Goal: Task Accomplishment & Management: Use online tool/utility

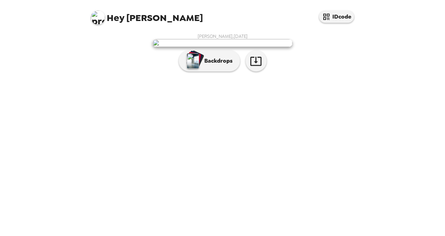
scroll to position [17, 0]
click at [218, 65] on p "Backdrops" at bounding box center [217, 61] width 32 height 8
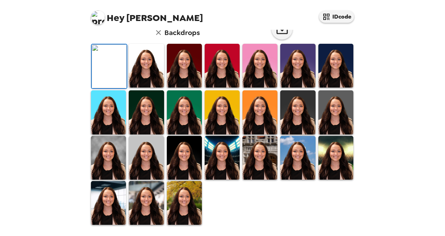
scroll to position [189, 0]
drag, startPoint x: 305, startPoint y: 124, endPoint x: 312, endPoint y: 145, distance: 22.8
click at [305, 124] on img at bounding box center [298, 112] width 35 height 44
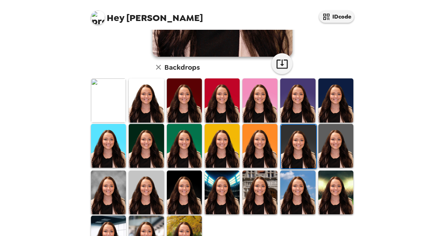
scroll to position [188, 0]
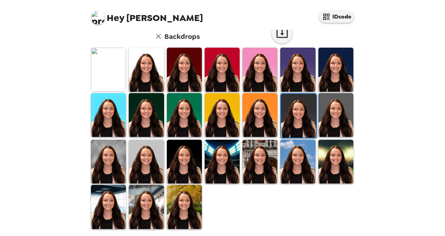
click at [143, 206] on img at bounding box center [146, 207] width 35 height 44
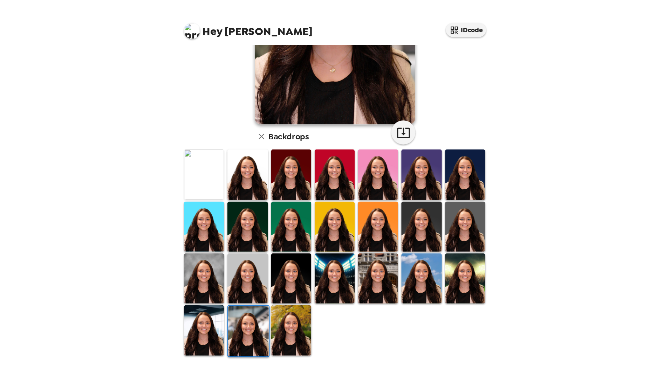
scroll to position [49, 0]
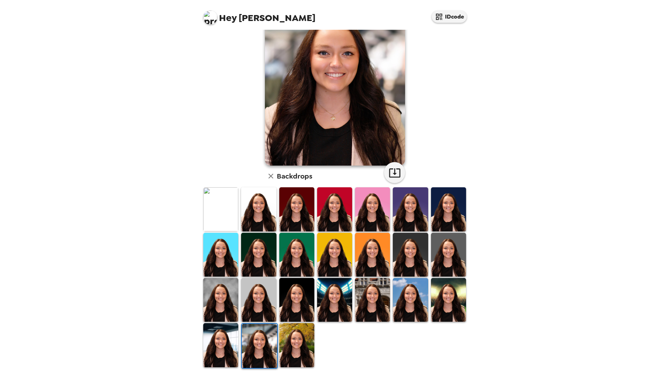
click at [437, 236] on img at bounding box center [448, 300] width 35 height 44
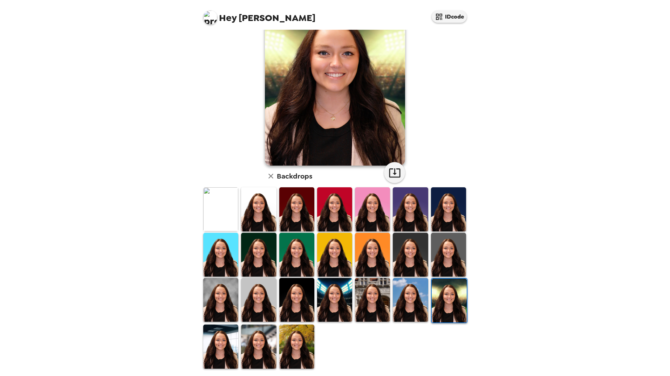
click at [299, 236] on img at bounding box center [296, 347] width 35 height 44
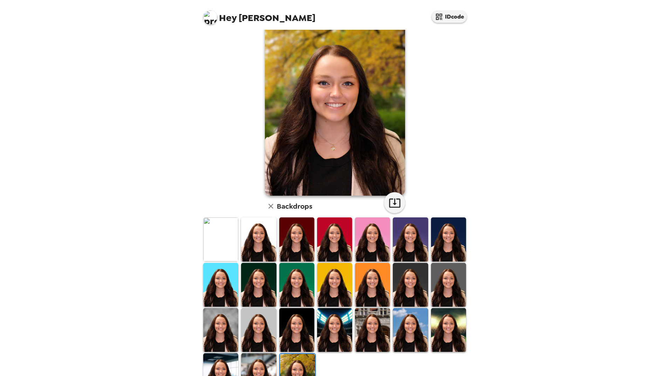
scroll to position [35, 0]
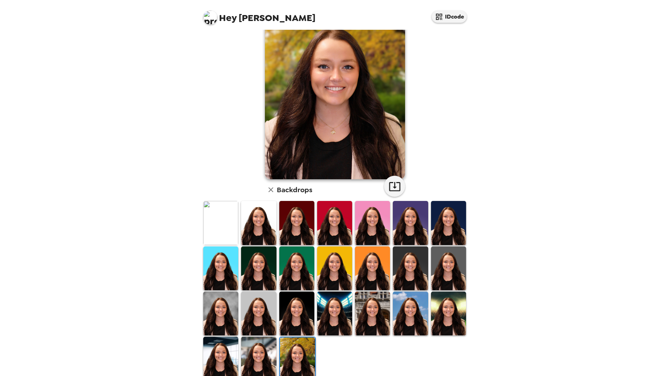
click at [263, 236] on img at bounding box center [258, 359] width 35 height 44
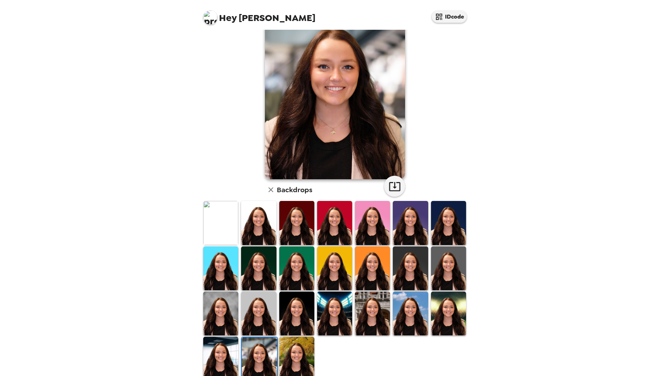
click at [224, 236] on img at bounding box center [220, 359] width 35 height 44
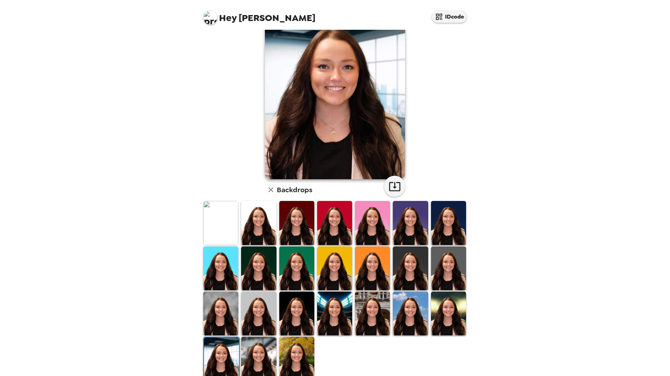
scroll to position [0, 0]
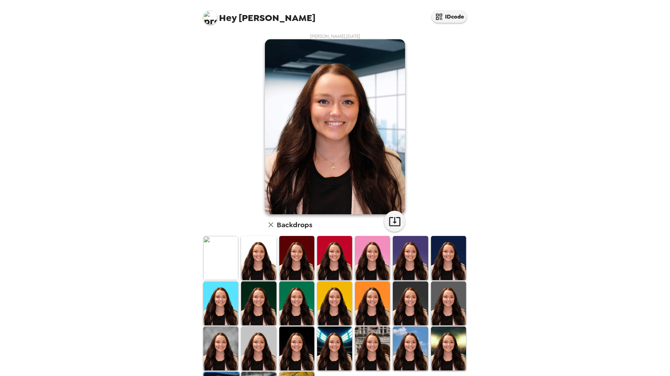
click at [432, 236] on img at bounding box center [448, 349] width 35 height 44
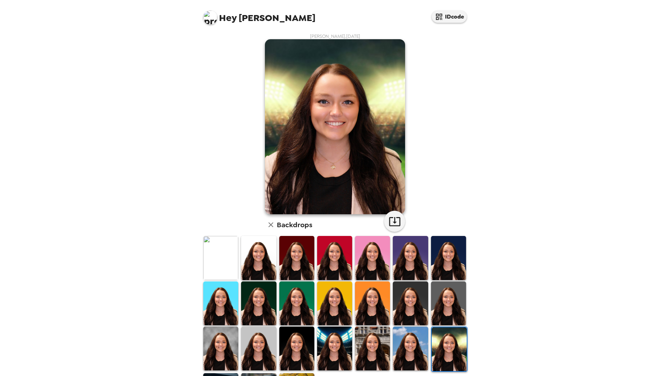
click at [411, 236] on img at bounding box center [410, 349] width 35 height 44
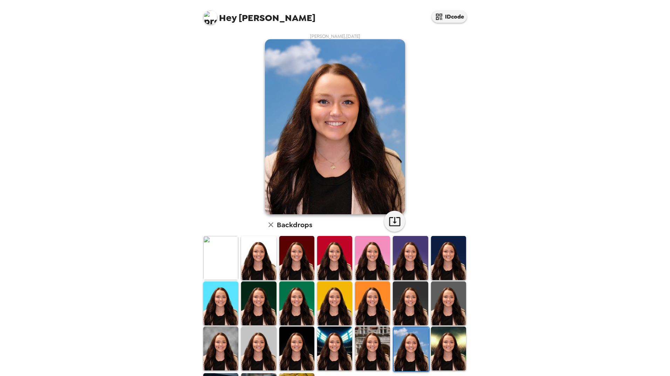
click at [376, 236] on img at bounding box center [372, 349] width 35 height 44
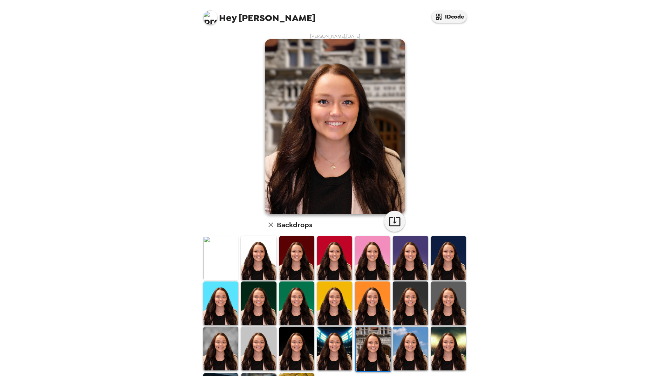
click at [331, 236] on img at bounding box center [334, 349] width 35 height 44
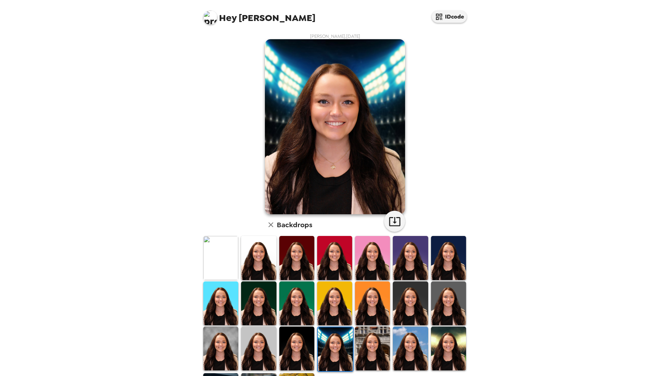
click at [289, 236] on img at bounding box center [296, 349] width 35 height 44
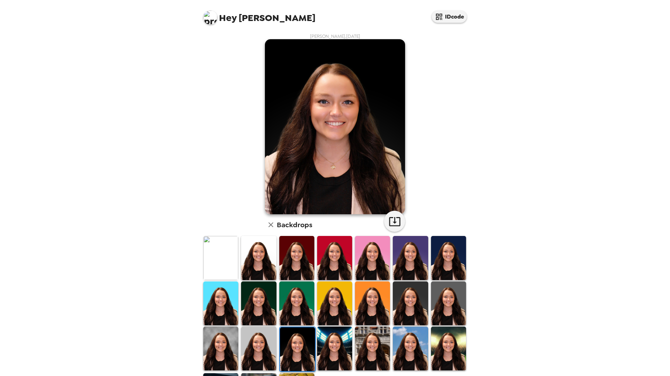
click at [269, 236] on img at bounding box center [258, 349] width 35 height 44
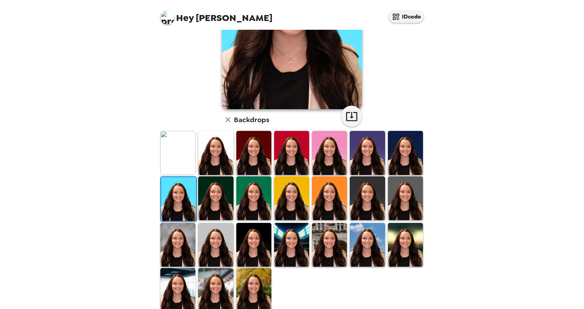
click at [215, 193] on img at bounding box center [215, 199] width 35 height 44
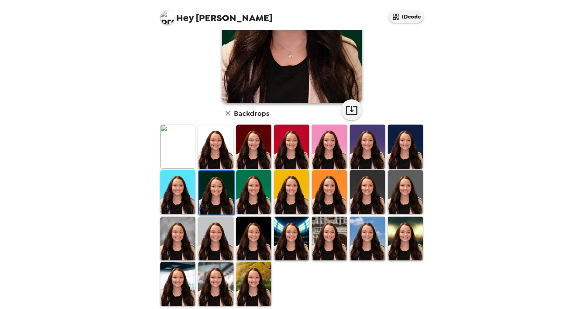
scroll to position [116, 0]
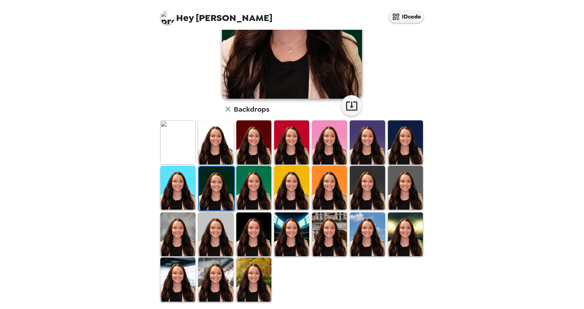
click at [255, 186] on img at bounding box center [253, 188] width 35 height 44
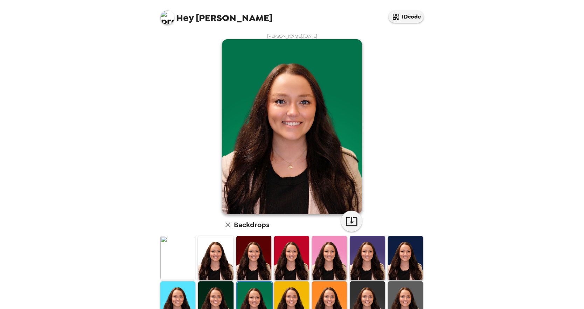
scroll to position [70, 0]
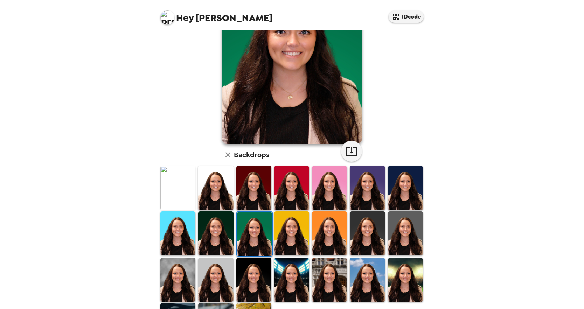
click at [212, 238] on img at bounding box center [215, 234] width 35 height 44
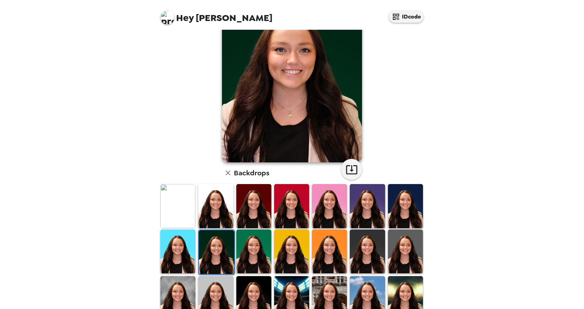
scroll to position [116, 0]
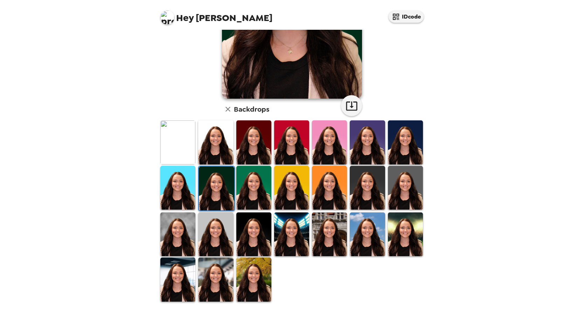
click at [358, 186] on img at bounding box center [367, 188] width 35 height 44
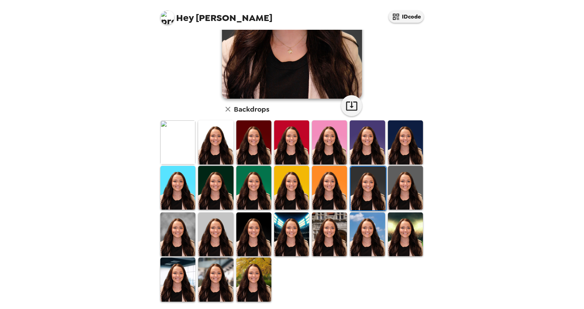
click at [247, 242] on img at bounding box center [253, 235] width 35 height 44
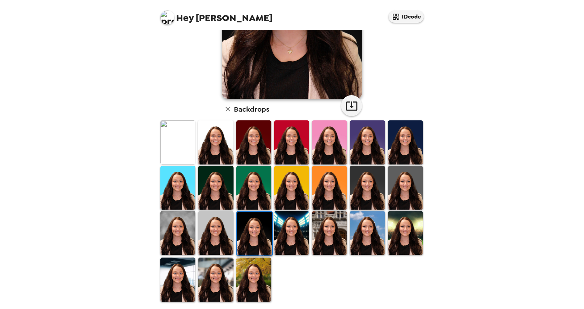
click at [298, 239] on img at bounding box center [291, 233] width 35 height 44
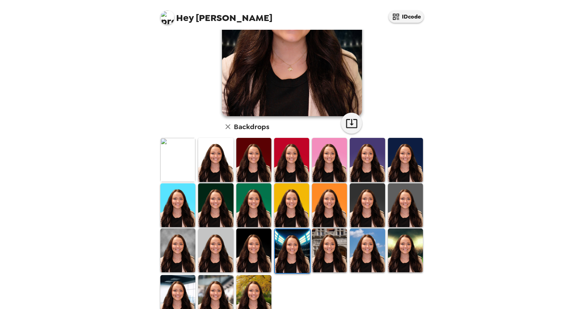
scroll to position [116, 0]
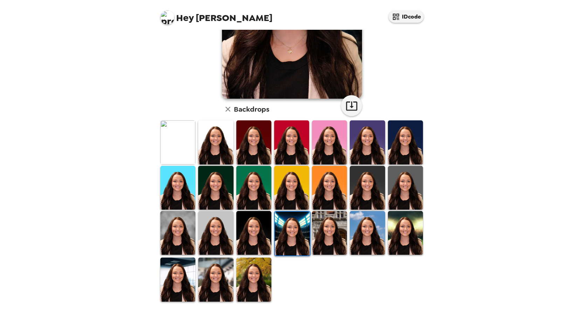
drag, startPoint x: 337, startPoint y: 240, endPoint x: 385, endPoint y: 252, distance: 49.5
click at [337, 240] on img at bounding box center [329, 233] width 35 height 44
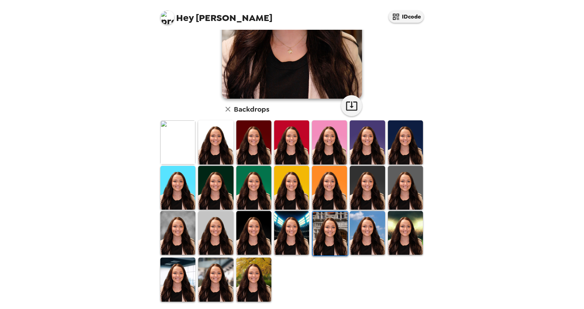
click at [388, 236] on img at bounding box center [405, 233] width 35 height 44
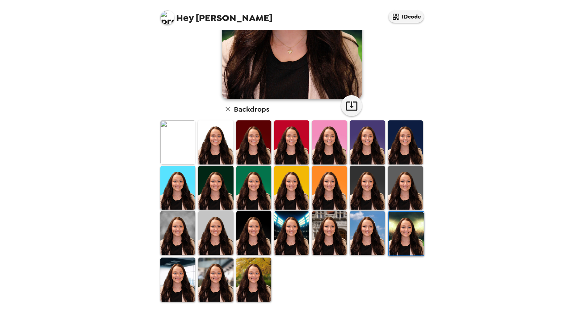
click at [219, 270] on img at bounding box center [215, 280] width 35 height 44
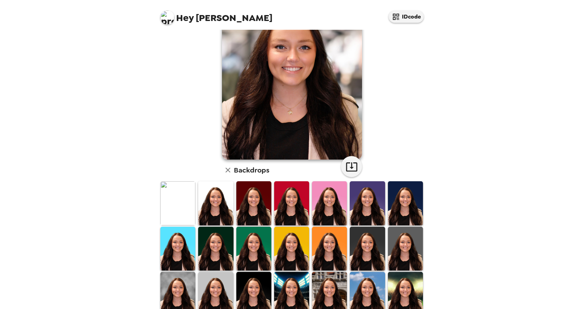
scroll to position [105, 0]
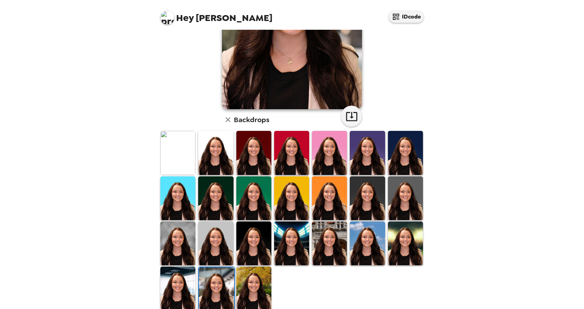
click at [406, 144] on img at bounding box center [405, 153] width 35 height 44
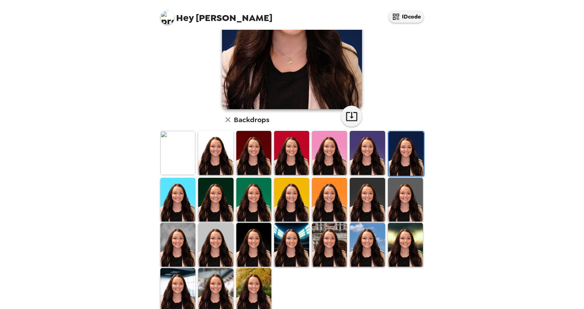
click at [221, 197] on img at bounding box center [215, 200] width 35 height 44
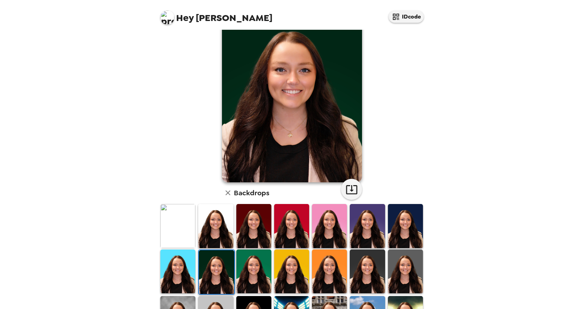
scroll to position [70, 0]
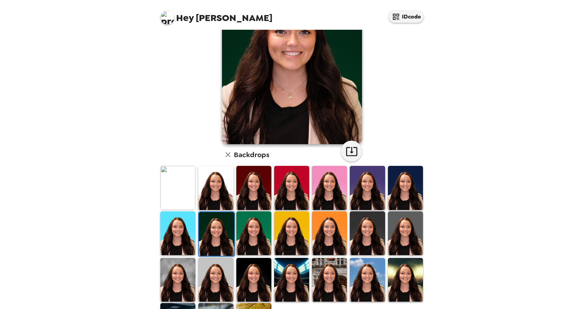
click at [249, 273] on img at bounding box center [253, 280] width 35 height 44
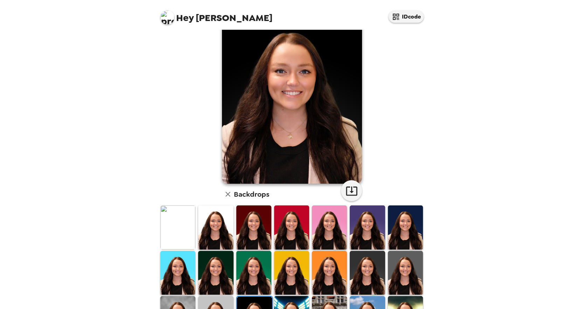
scroll to position [105, 0]
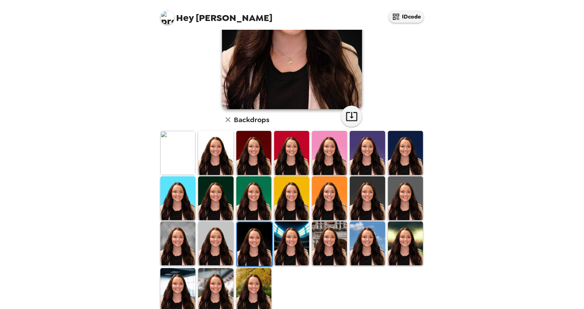
click at [221, 204] on img at bounding box center [215, 199] width 35 height 44
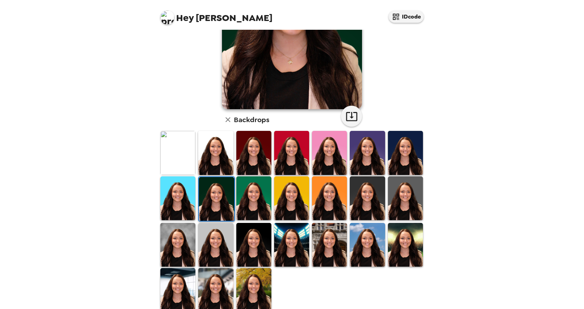
scroll to position [0, 0]
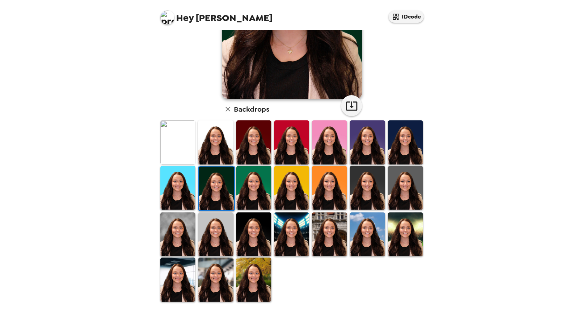
click at [244, 239] on img at bounding box center [253, 235] width 35 height 44
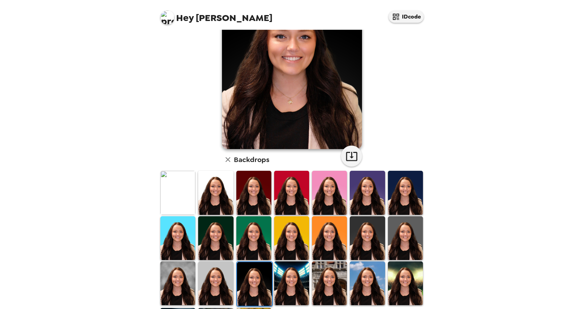
scroll to position [11, 0]
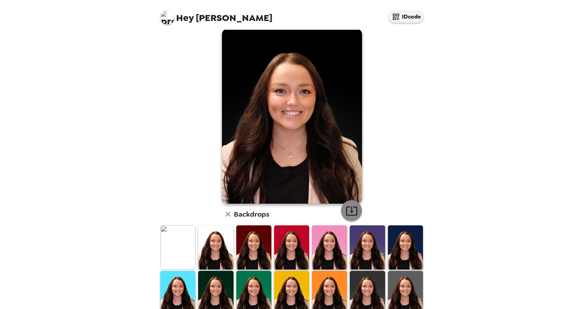
click at [350, 211] on icon "button" at bounding box center [351, 211] width 11 height 9
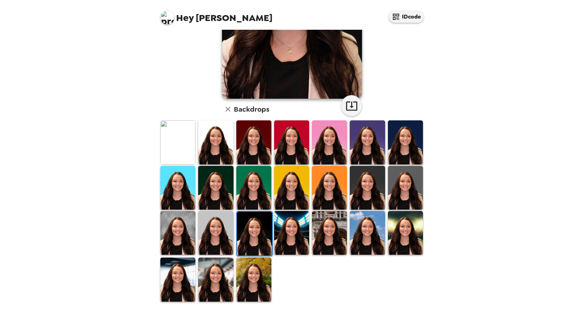
click at [217, 194] on img at bounding box center [215, 188] width 35 height 44
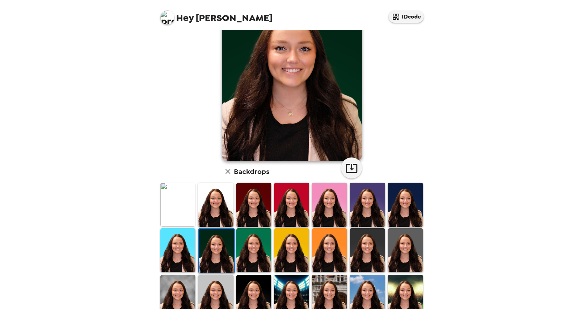
scroll to position [0, 0]
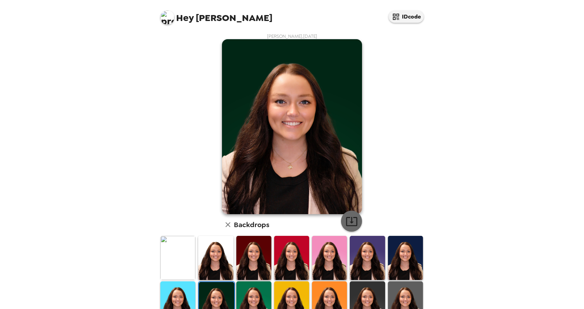
click at [348, 221] on icon "button" at bounding box center [352, 221] width 12 height 12
click at [243, 247] on img at bounding box center [253, 258] width 35 height 44
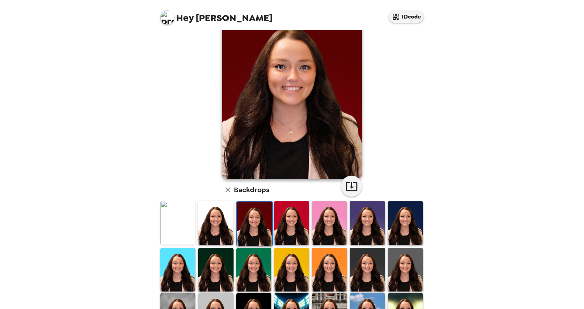
click at [315, 209] on img at bounding box center [329, 223] width 35 height 44
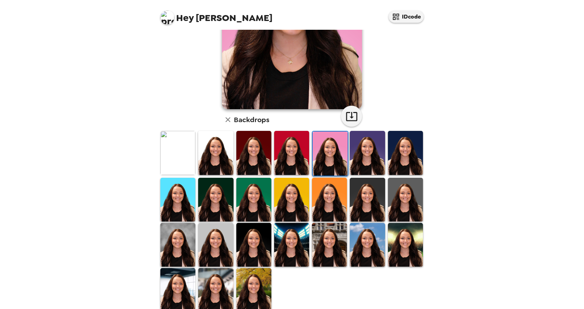
scroll to position [116, 0]
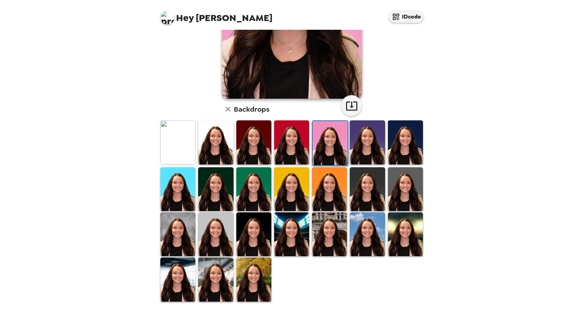
drag, startPoint x: 210, startPoint y: 149, endPoint x: 206, endPoint y: 158, distance: 9.7
click at [211, 150] on img at bounding box center [215, 142] width 35 height 44
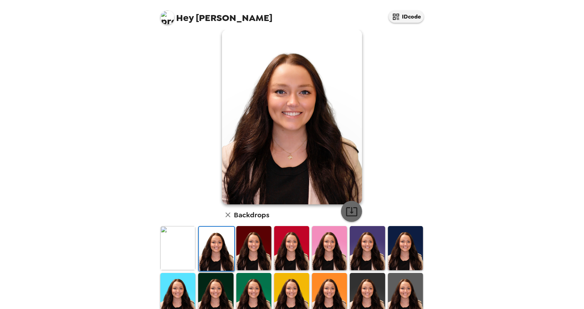
click at [352, 213] on icon "button" at bounding box center [352, 212] width 12 height 12
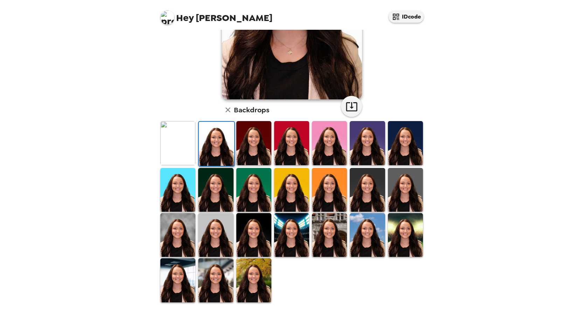
scroll to position [116, 0]
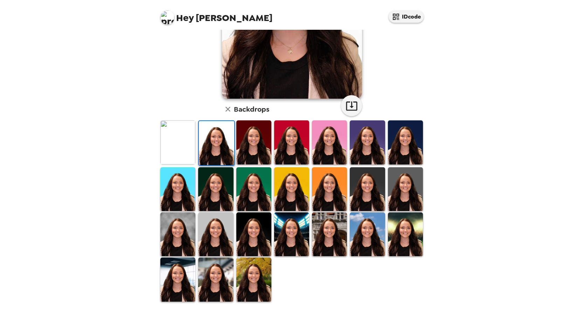
click at [263, 246] on img at bounding box center [253, 235] width 35 height 44
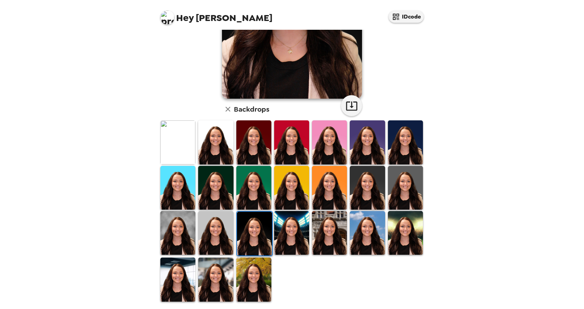
click at [224, 244] on img at bounding box center [215, 233] width 35 height 44
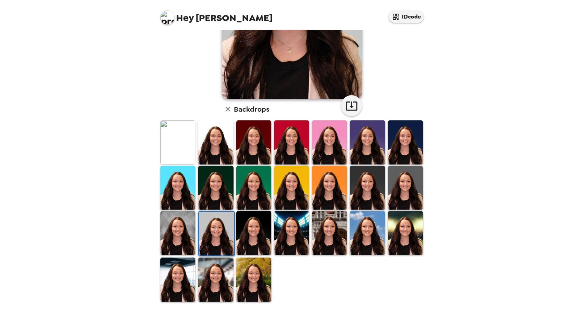
click at [353, 183] on img at bounding box center [367, 188] width 35 height 44
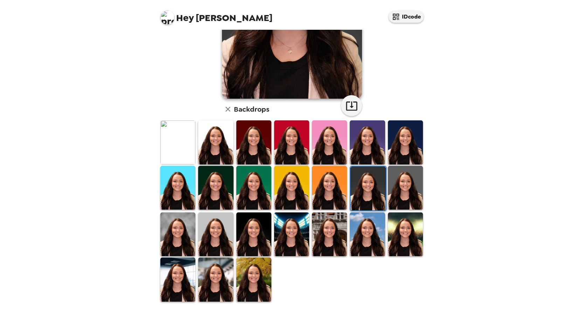
click at [404, 200] on img at bounding box center [405, 188] width 35 height 44
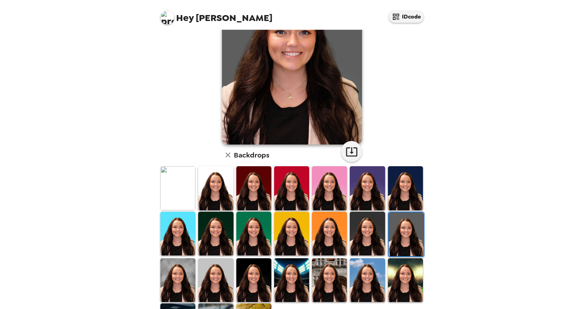
scroll to position [70, 0]
click at [371, 224] on img at bounding box center [367, 234] width 35 height 44
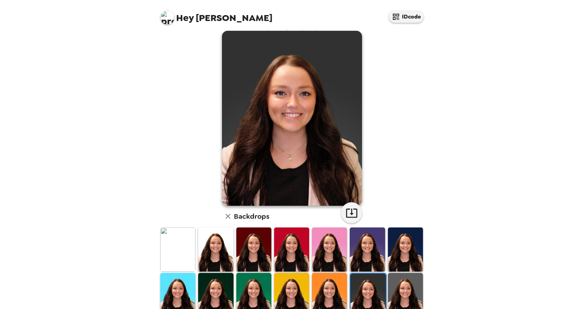
scroll to position [0, 0]
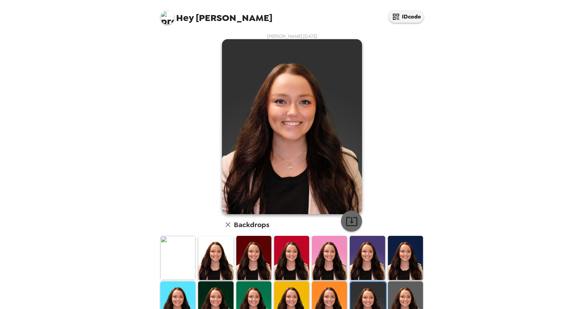
click at [348, 219] on icon "button" at bounding box center [352, 221] width 12 height 12
click at [575, 46] on div "Hey [PERSON_NAME] IDcode [PERSON_NAME] , [DATE] Backdrops" at bounding box center [292, 154] width 584 height 309
